Goal: Task Accomplishment & Management: Use online tool/utility

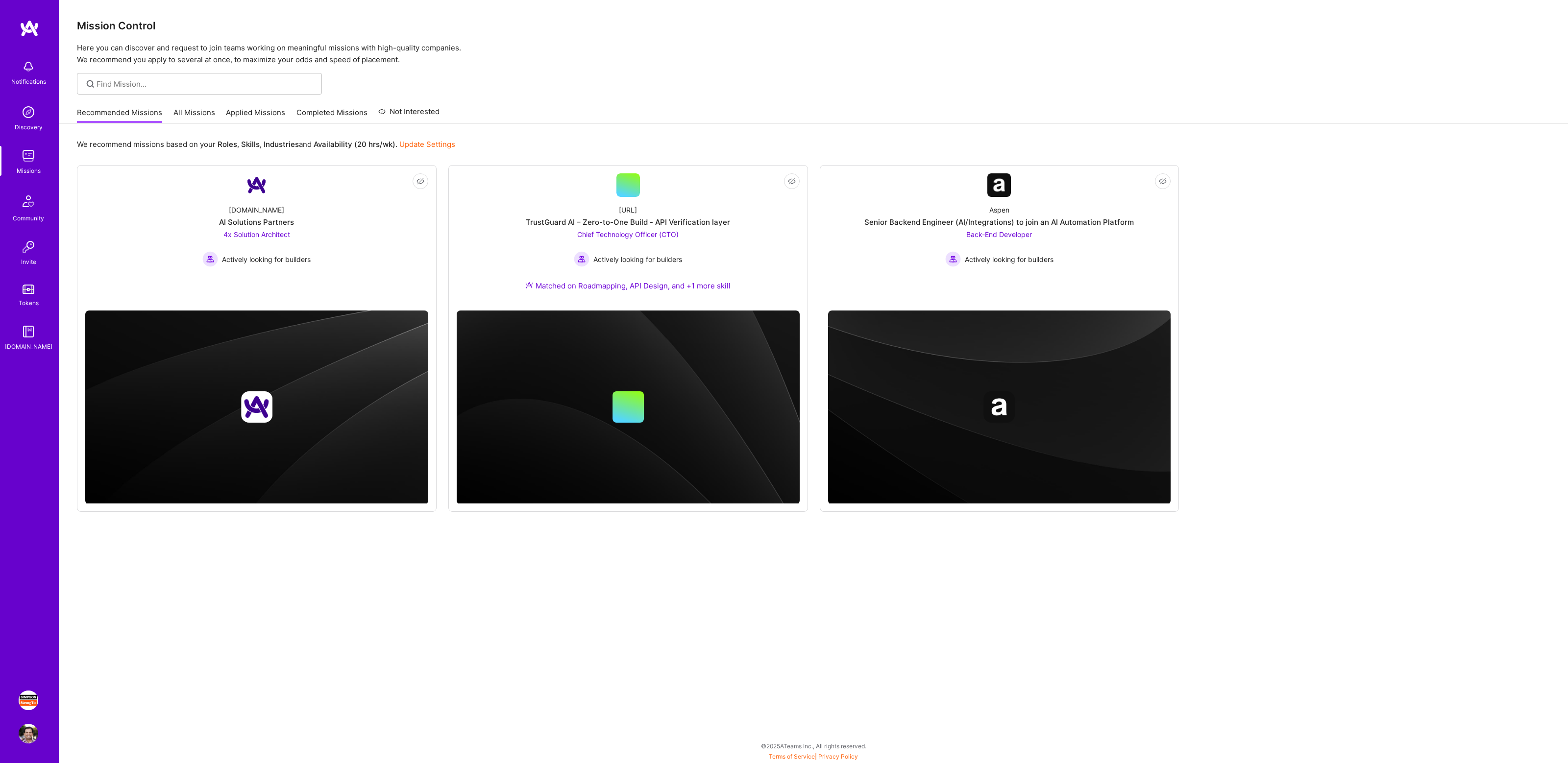
click at [24, 695] on img at bounding box center [29, 700] width 19 height 19
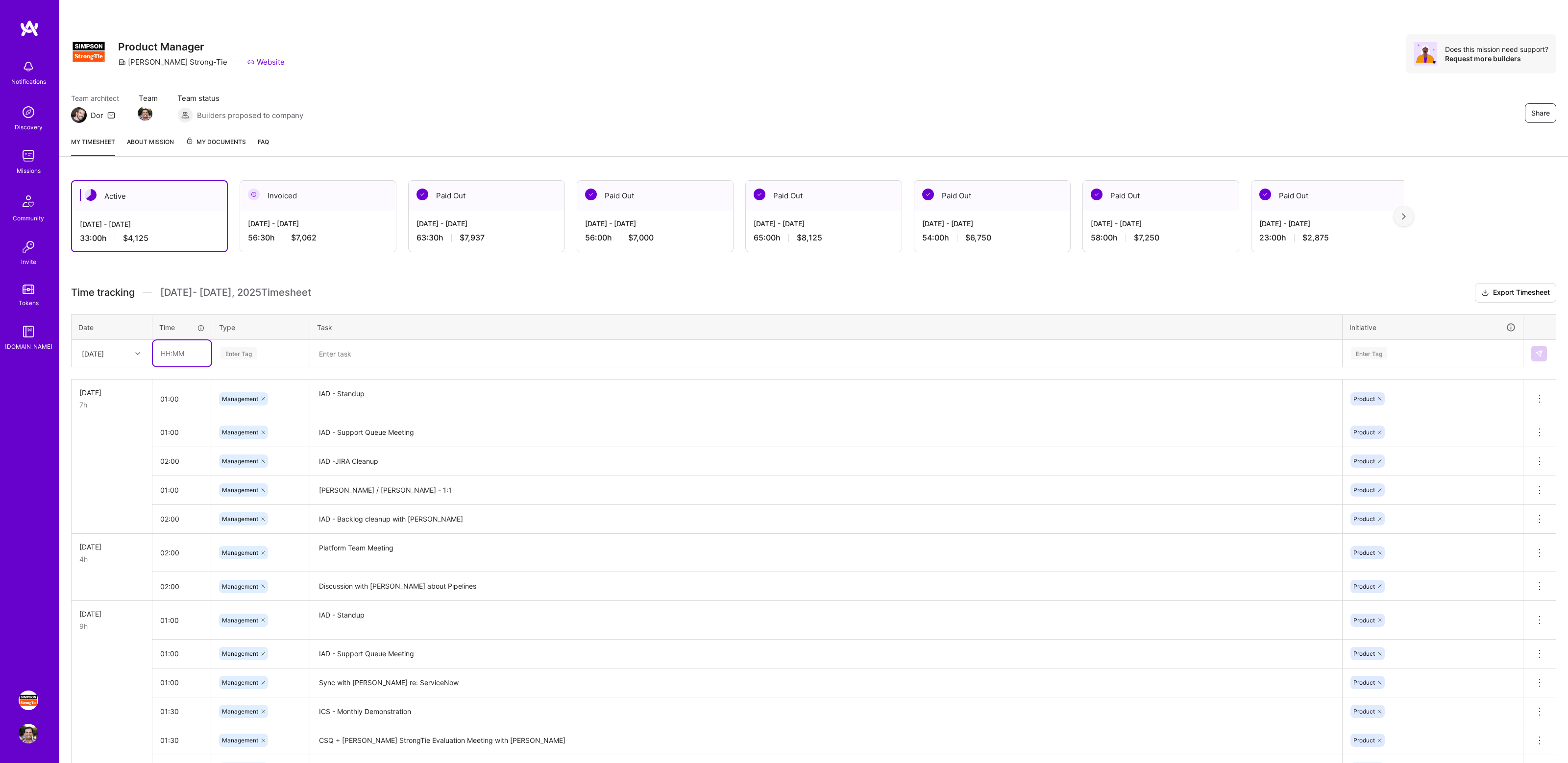
click at [175, 355] on input "text" at bounding box center [182, 353] width 58 height 26
type input "01:00"
type input "manage"
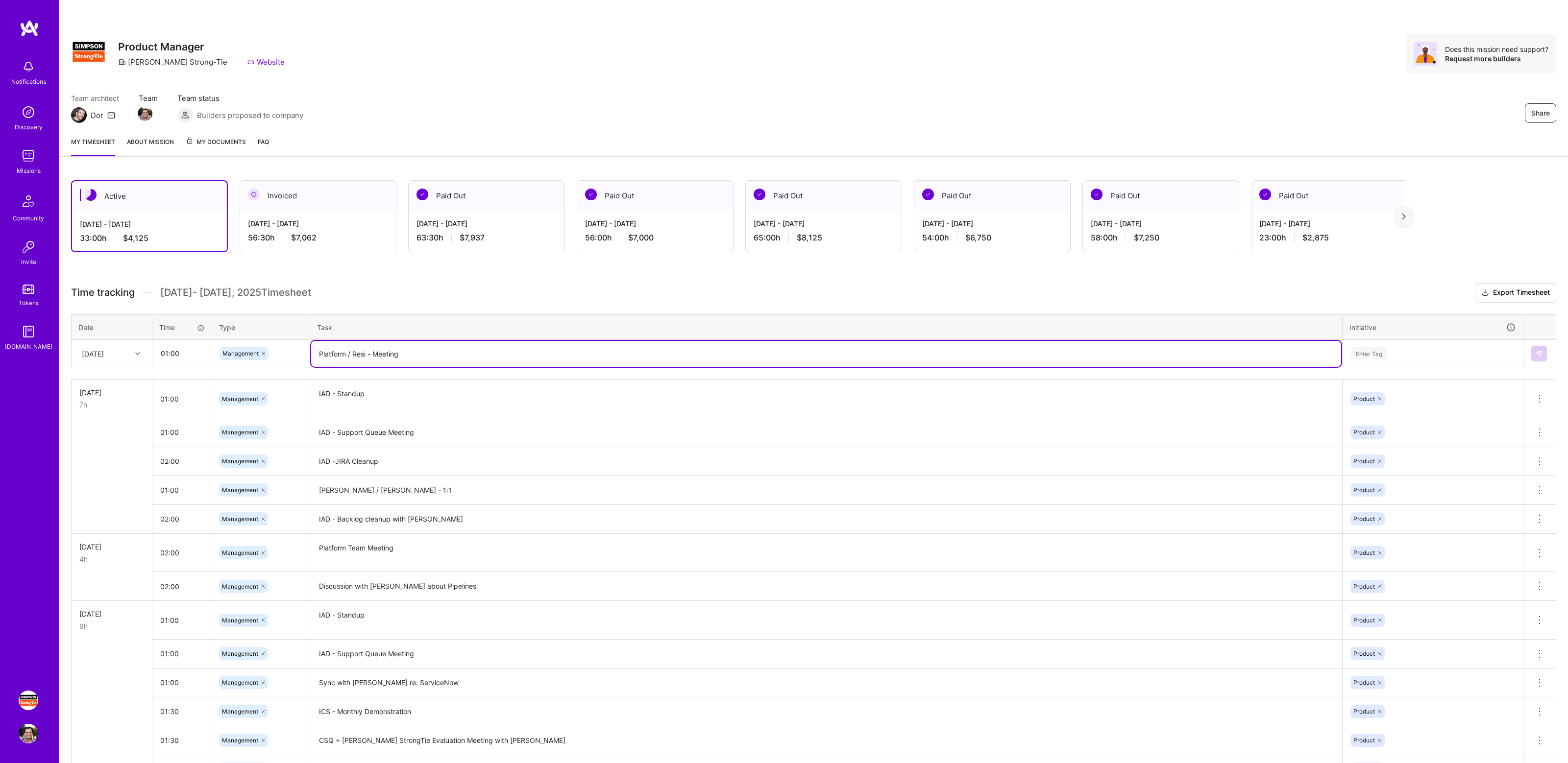
click at [376, 357] on textarea "Platform / Resi - Meeting" at bounding box center [826, 354] width 1030 height 26
type textarea "Platform / Resi - Team Meeting"
click at [1377, 346] on div "Enter Tag" at bounding box center [1433, 354] width 180 height 26
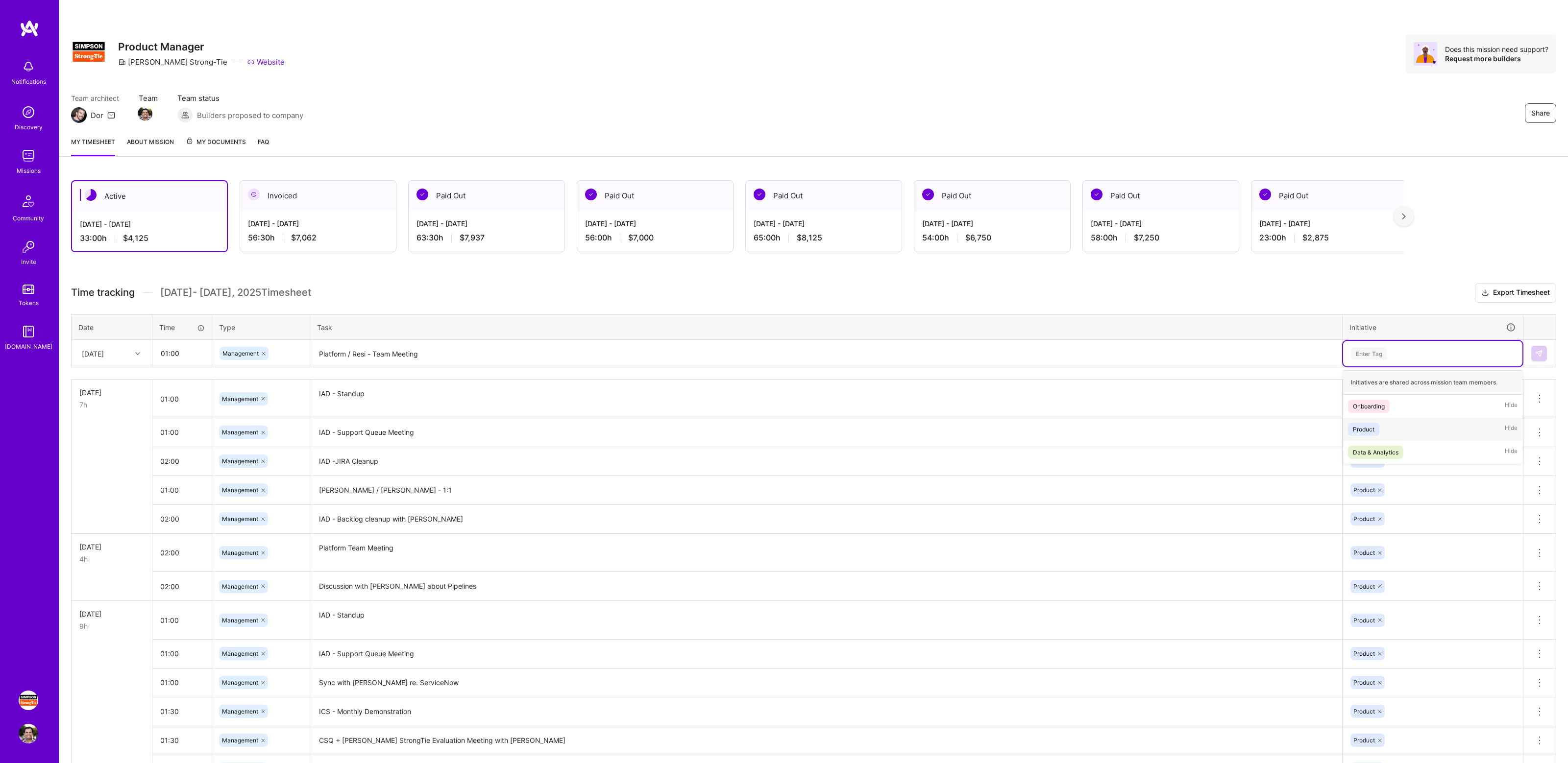
click at [1368, 429] on div "Product" at bounding box center [1363, 429] width 21 height 10
click at [1535, 357] on button at bounding box center [1539, 354] width 16 height 16
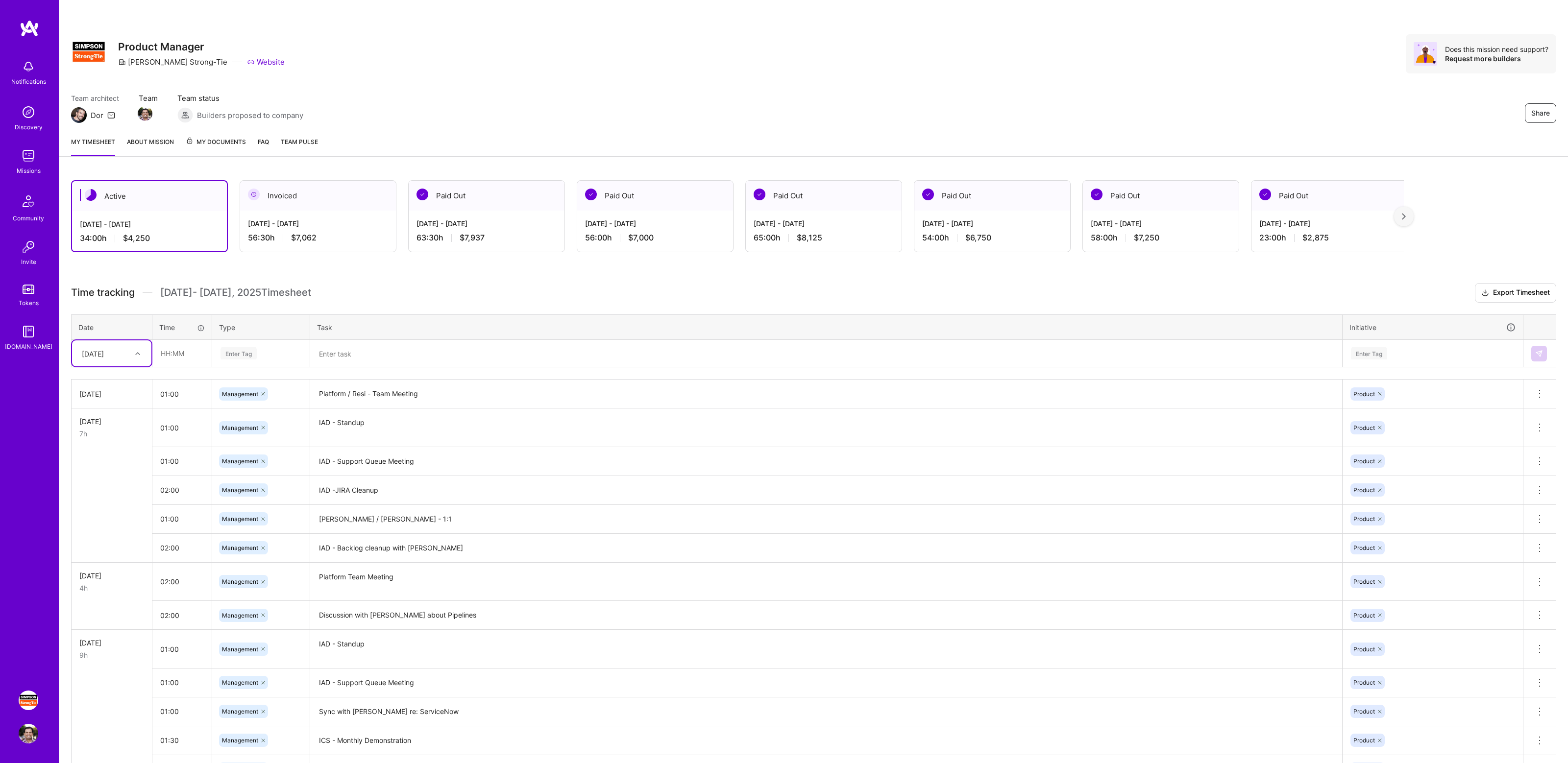
click at [451, 284] on h3 "Time tracking [DATE] - [DATE] Timesheet Export Timesheet" at bounding box center [814, 293] width 1485 height 19
click at [672, 84] on div "Share Product Manager [PERSON_NAME]-Tie Website Does this mission need support?…" at bounding box center [813, 64] width 1509 height 129
